Goal: Check status: Check status

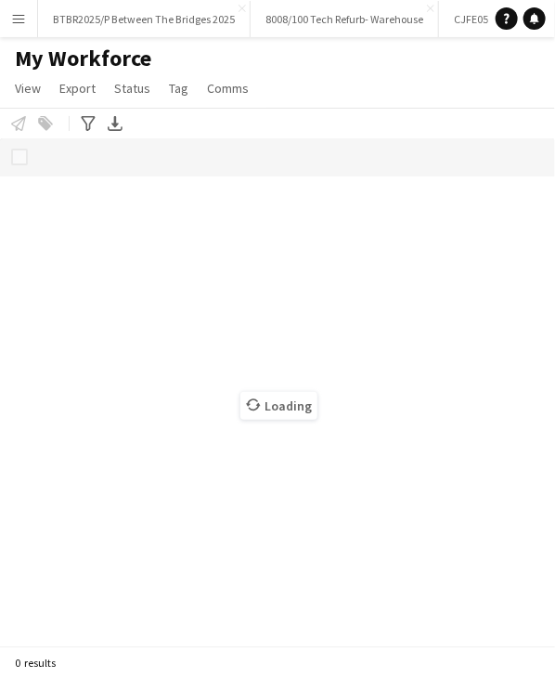
click at [22, 19] on app-icon "Menu" at bounding box center [18, 18] width 15 height 15
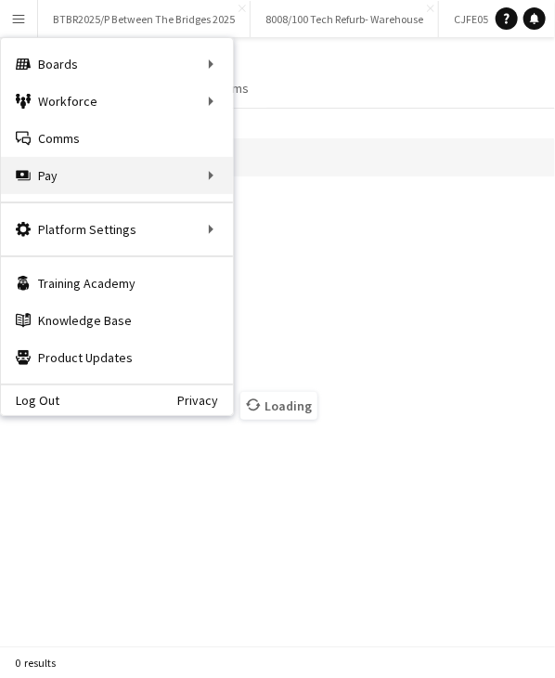
click at [57, 174] on div "Pay Pay" at bounding box center [117, 175] width 232 height 37
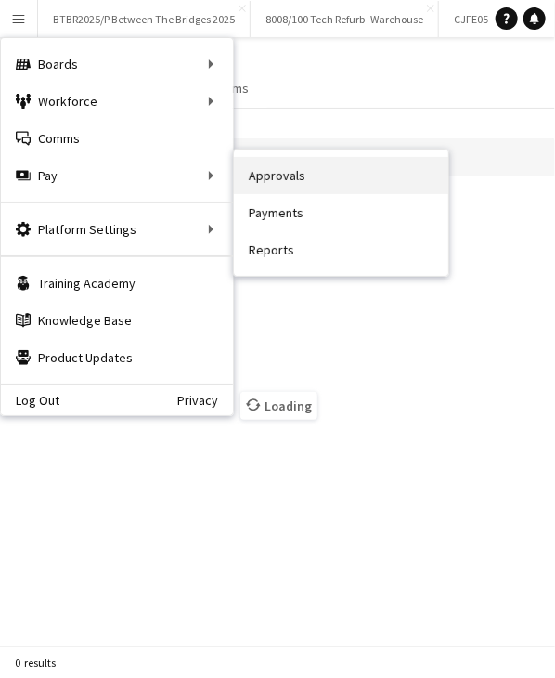
click at [257, 169] on link "Approvals" at bounding box center [341, 175] width 214 height 37
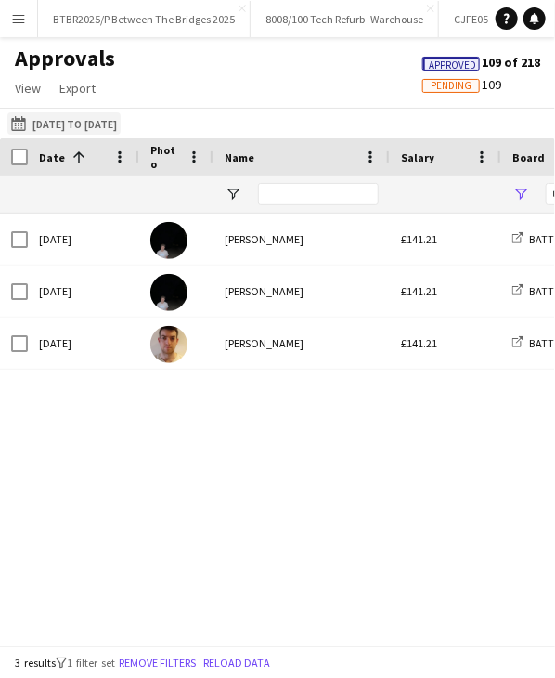
click at [66, 116] on button "[DATE] to [DATE] [DATE] to [DATE]" at bounding box center [63, 123] width 113 height 22
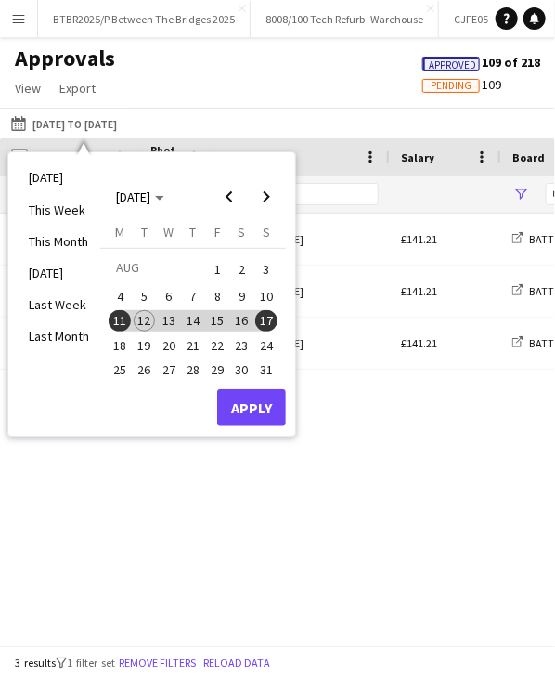
click at [241, 294] on span "9" at bounding box center [242, 296] width 22 height 22
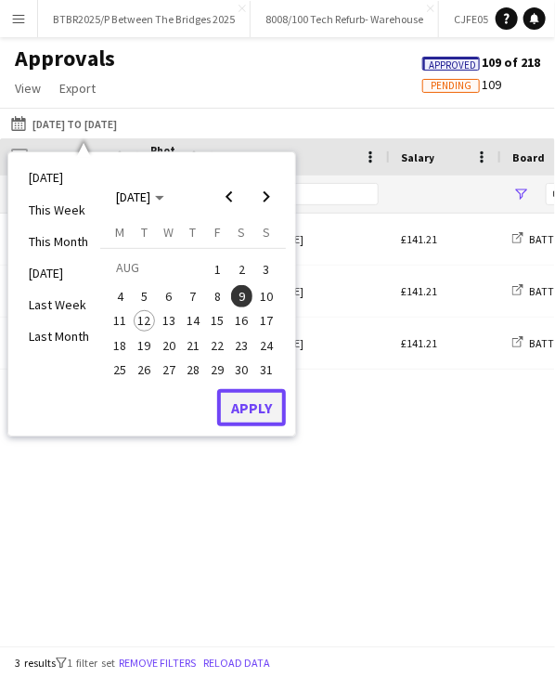
click at [259, 401] on button "Apply" at bounding box center [251, 407] width 69 height 37
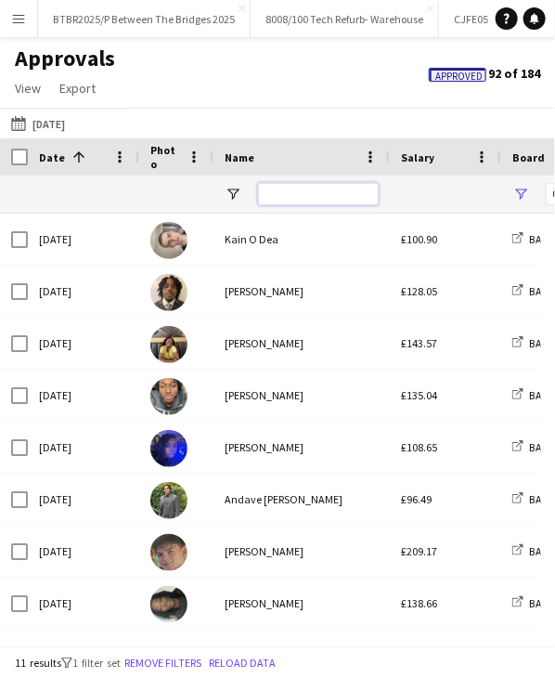
click at [284, 198] on input "Name Filter Input" at bounding box center [318, 194] width 121 height 22
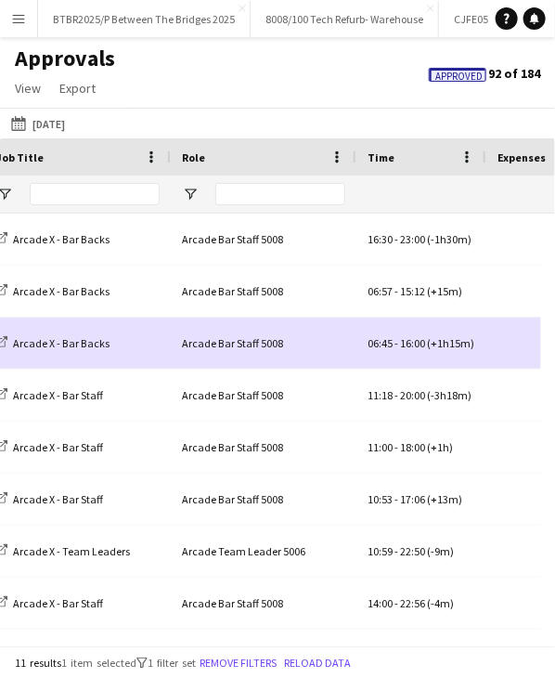
scroll to position [0, 723]
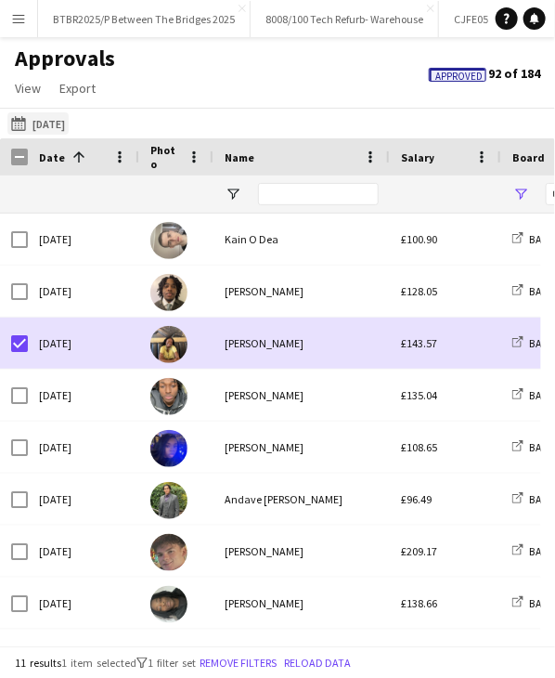
click at [69, 123] on button "[DATE] to [DATE] [DATE]" at bounding box center [37, 123] width 61 height 22
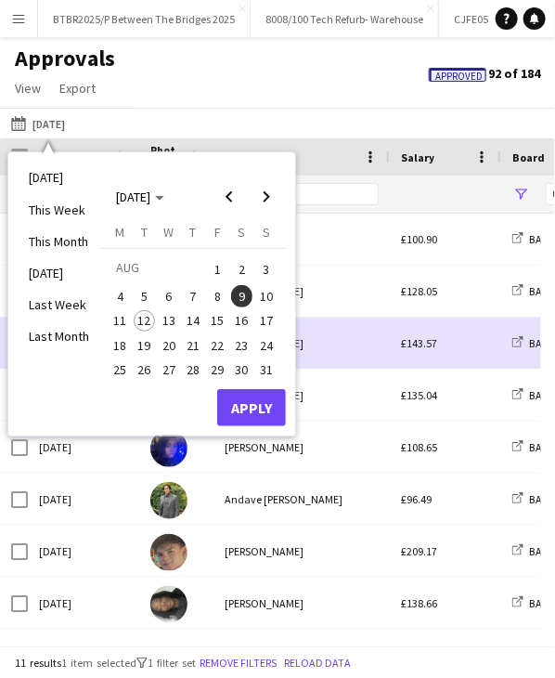
click at [108, 318] on button "11" at bounding box center [120, 320] width 24 height 24
click at [262, 324] on span "17" at bounding box center [266, 321] width 22 height 22
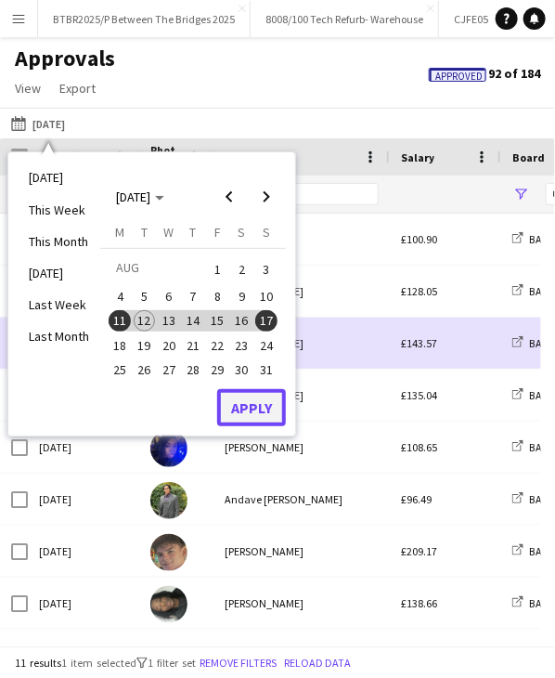
click at [257, 407] on button "Apply" at bounding box center [251, 407] width 69 height 37
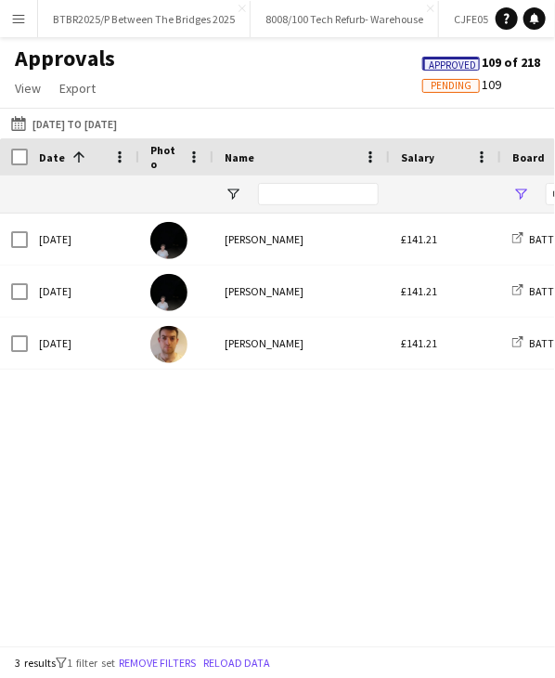
click at [460, 84] on span "Pending" at bounding box center [451, 86] width 41 height 12
click at [468, 64] on span "Approved" at bounding box center [451, 64] width 47 height 12
click at [286, 98] on div "Approvals View Customise view Customise filters Reset Filters Reset View Reset …" at bounding box center [277, 76] width 555 height 63
